Goal: Task Accomplishment & Management: Manage account settings

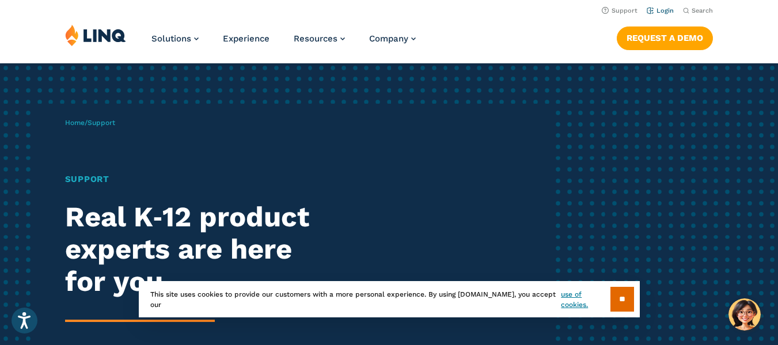
click at [662, 12] on link "Login" at bounding box center [659, 10] width 27 height 7
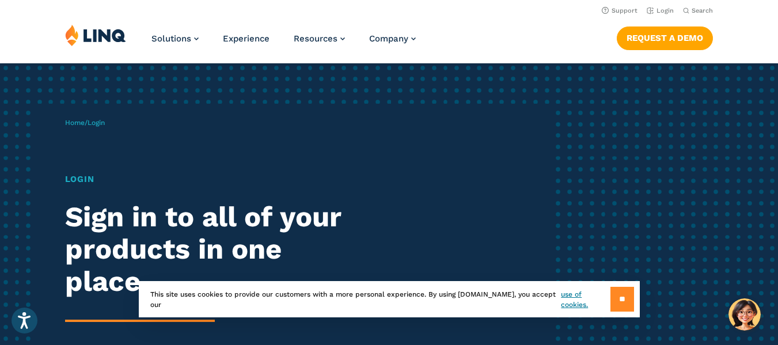
click at [626, 292] on input "**" at bounding box center [622, 299] width 24 height 25
